Goal: Information Seeking & Learning: Learn about a topic

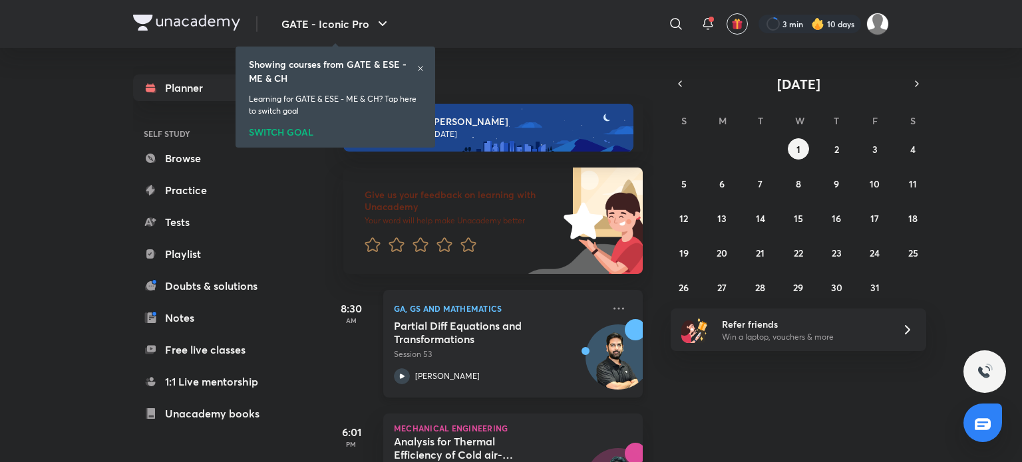
click at [535, 354] on p "Session 53" at bounding box center [498, 354] width 209 height 12
